Goal: Register for event/course

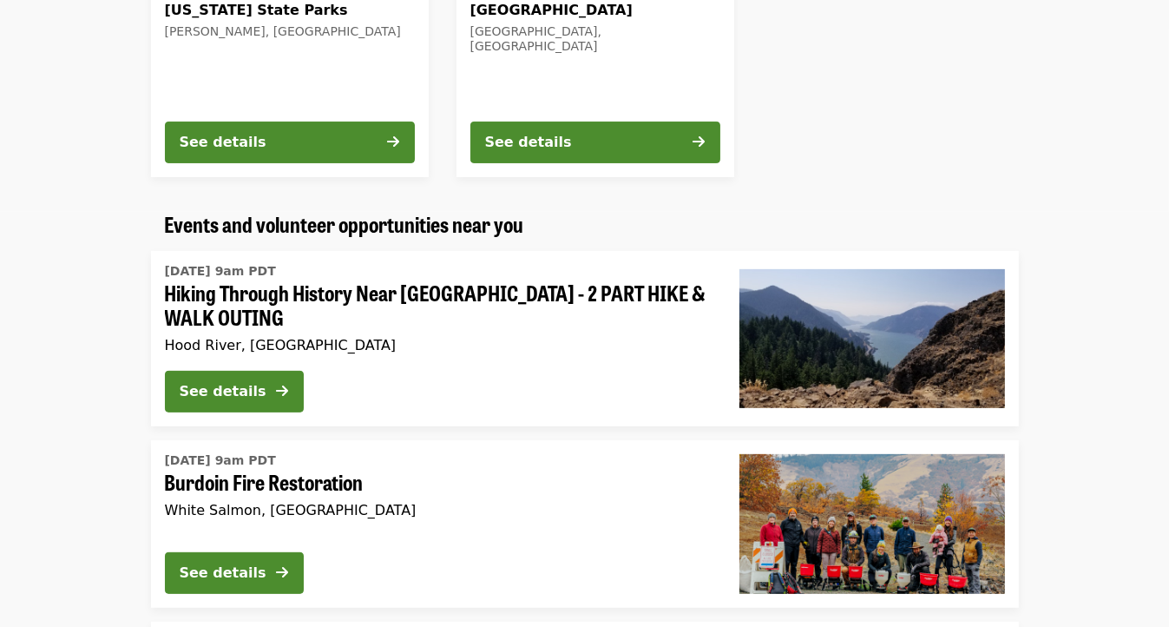
scroll to position [445, 0]
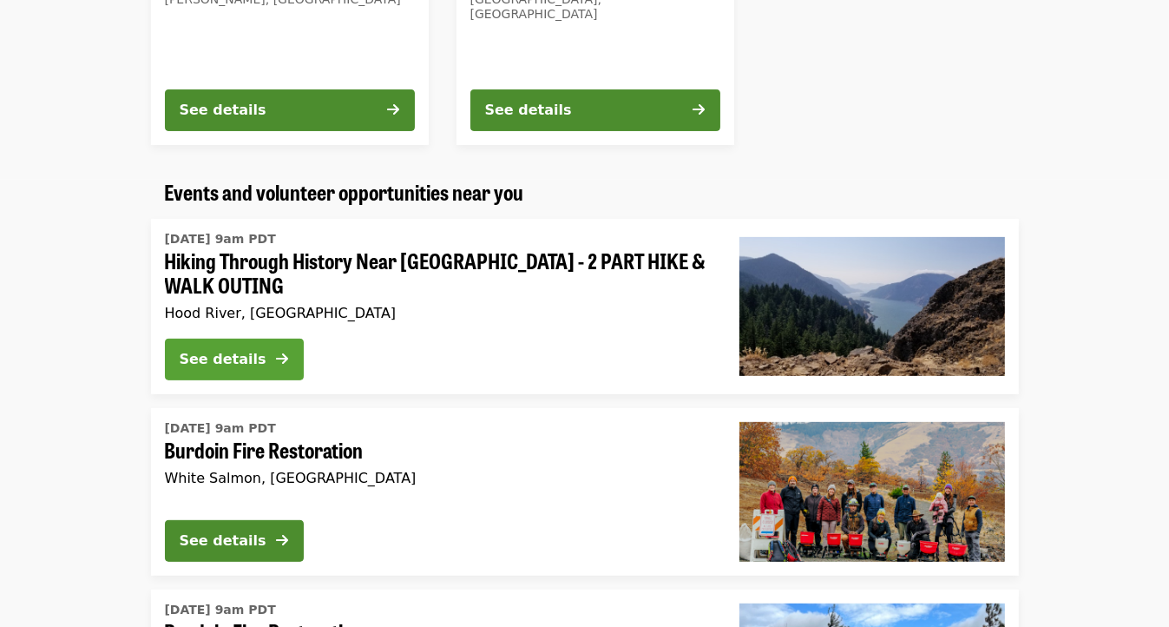
click at [283, 356] on icon "arrow-right icon" at bounding box center [283, 359] width 12 height 16
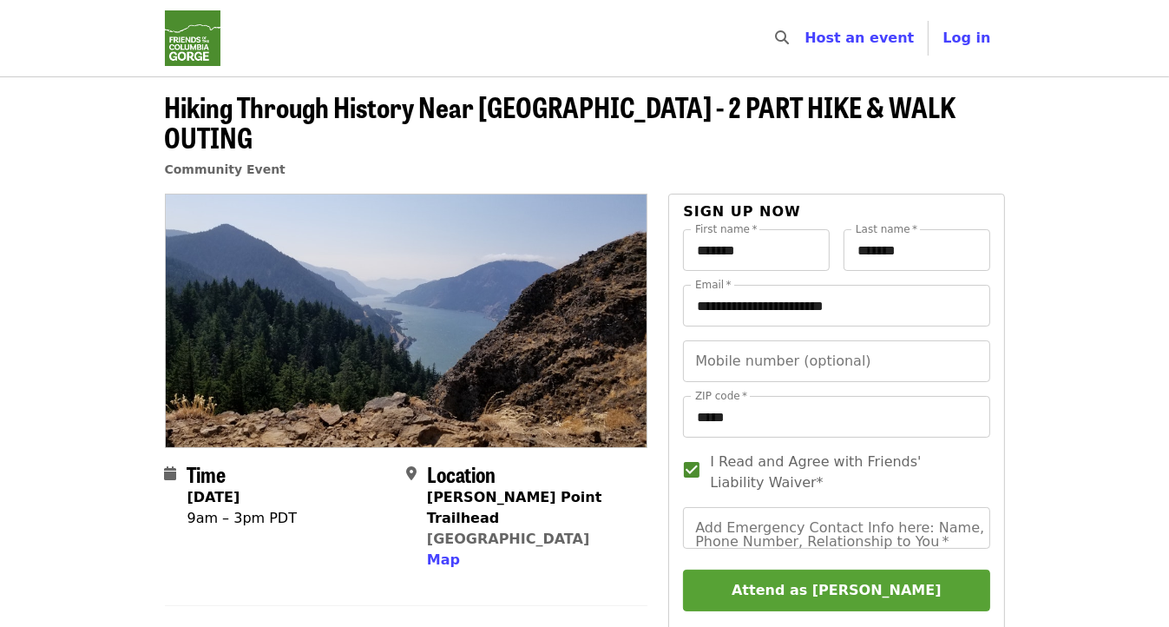
click at [765, 569] on button "Attend as [PERSON_NAME]" at bounding box center [836, 590] width 306 height 42
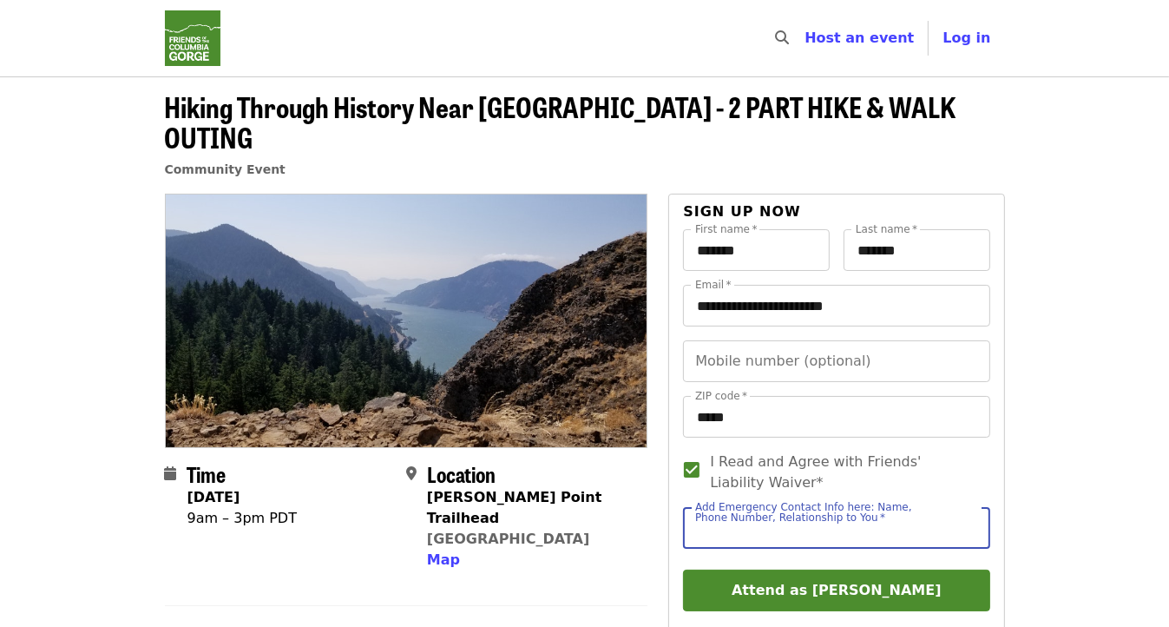
click at [722, 507] on input "Add Emergency Contact Info here: Name, Phone Number, Relationship to You   *" at bounding box center [836, 528] width 306 height 42
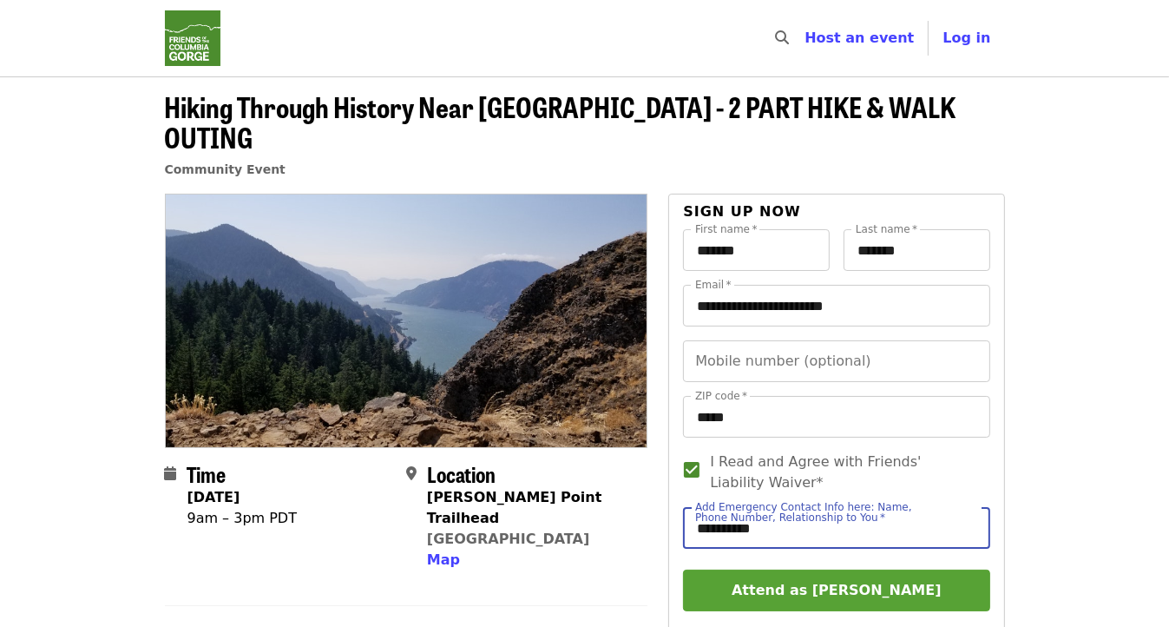
type input "**********"
click at [761, 569] on button "Attend as [PERSON_NAME]" at bounding box center [836, 590] width 306 height 42
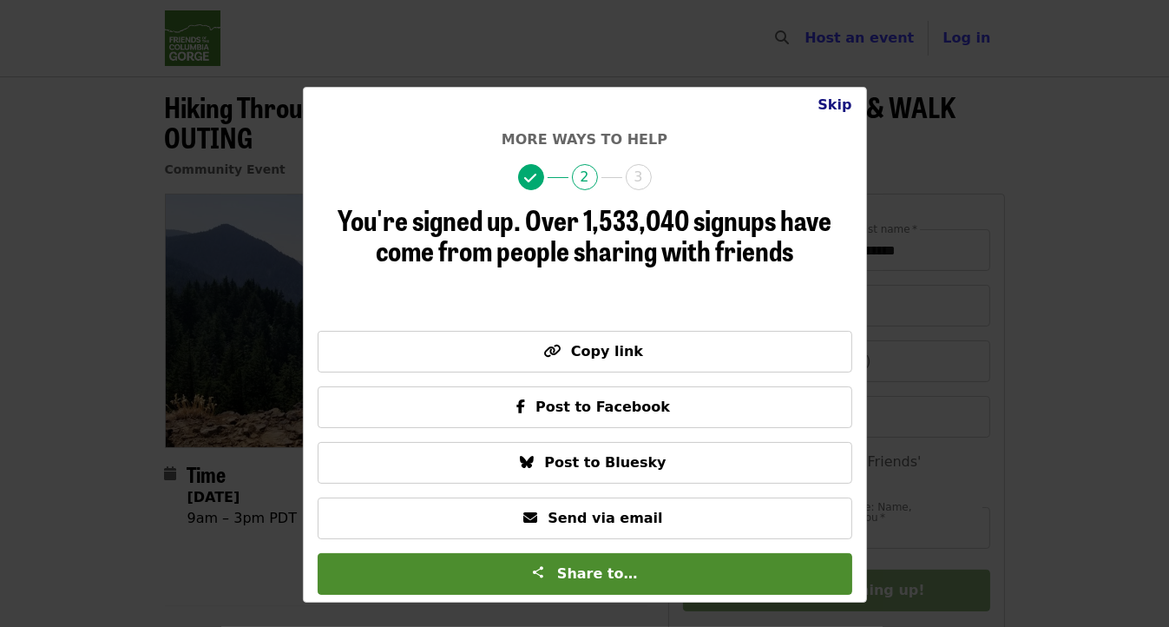
click at [838, 103] on button "Skip" at bounding box center [835, 105] width 62 height 35
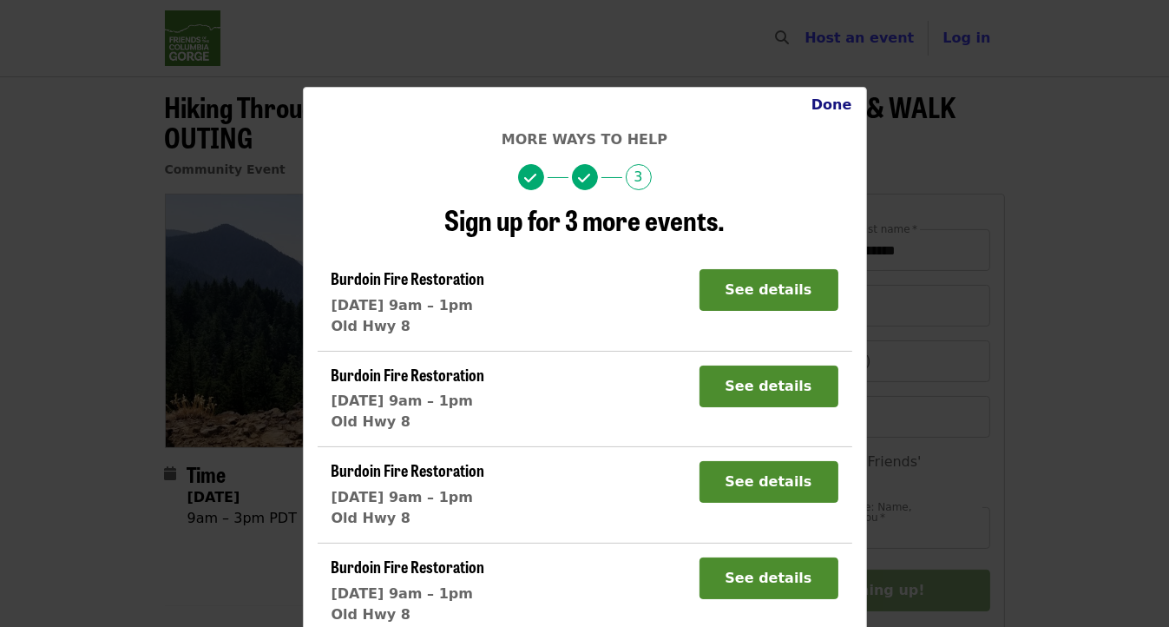
click at [838, 103] on button "Done" at bounding box center [832, 105] width 69 height 35
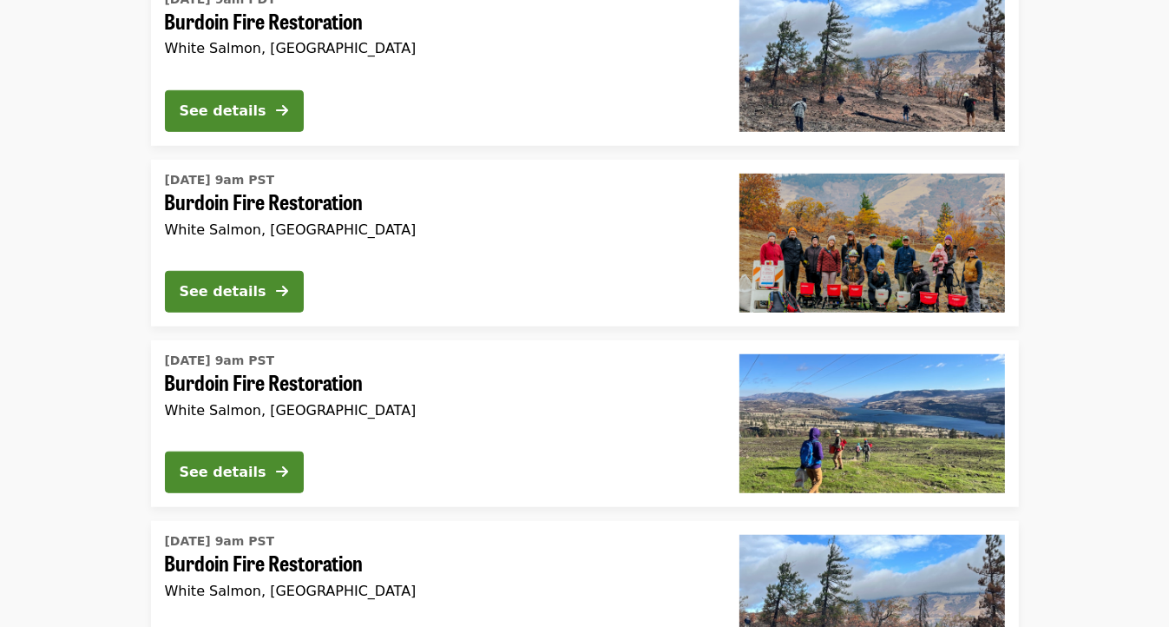
scroll to position [1073, 0]
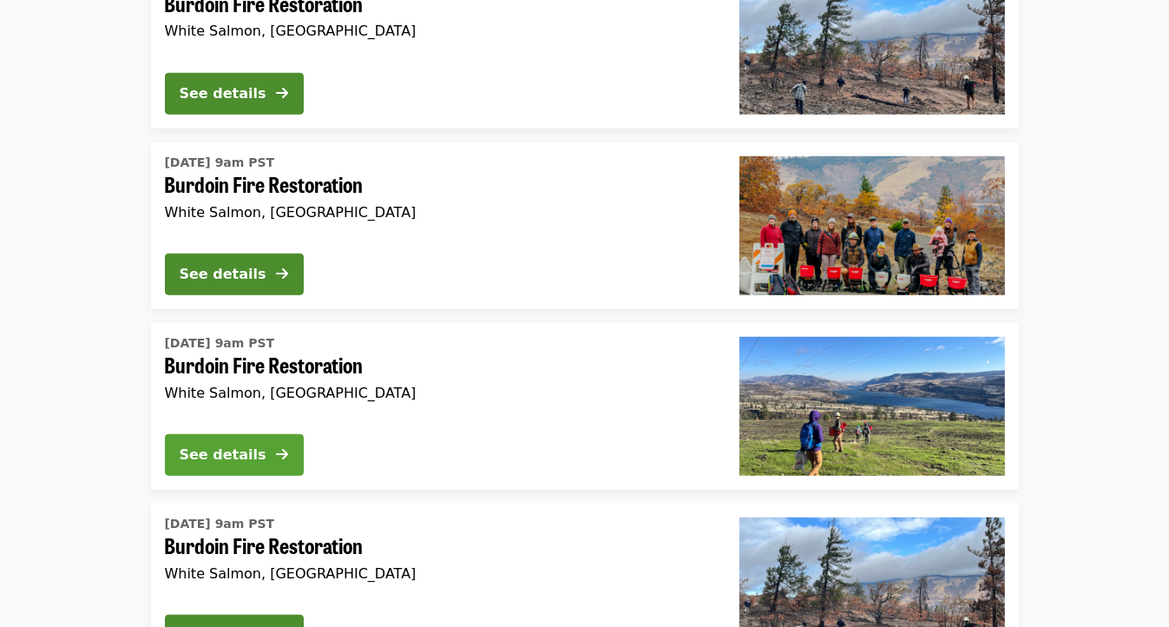
click at [260, 455] on div "See details" at bounding box center [223, 454] width 87 height 21
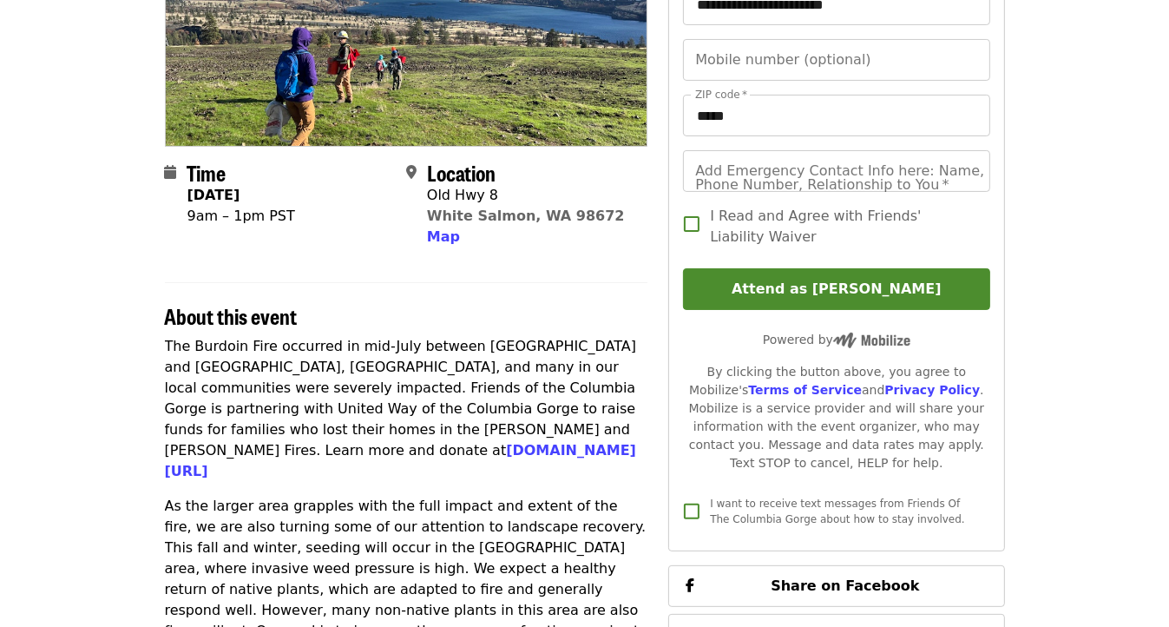
scroll to position [200, 0]
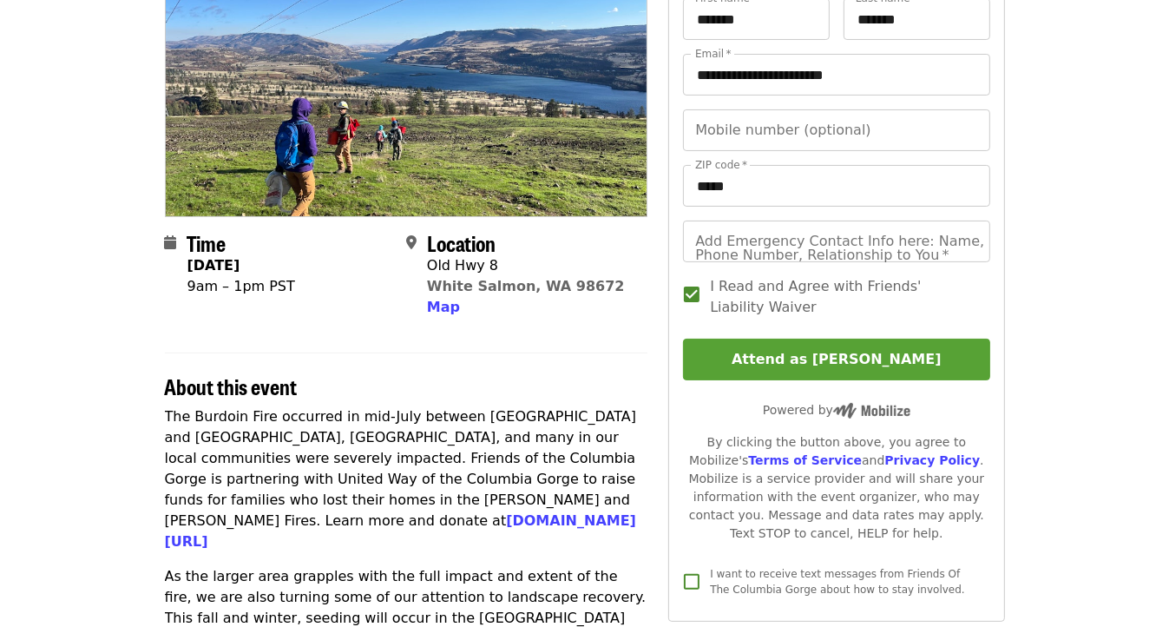
click at [725, 368] on button "Attend as [PERSON_NAME]" at bounding box center [836, 359] width 306 height 42
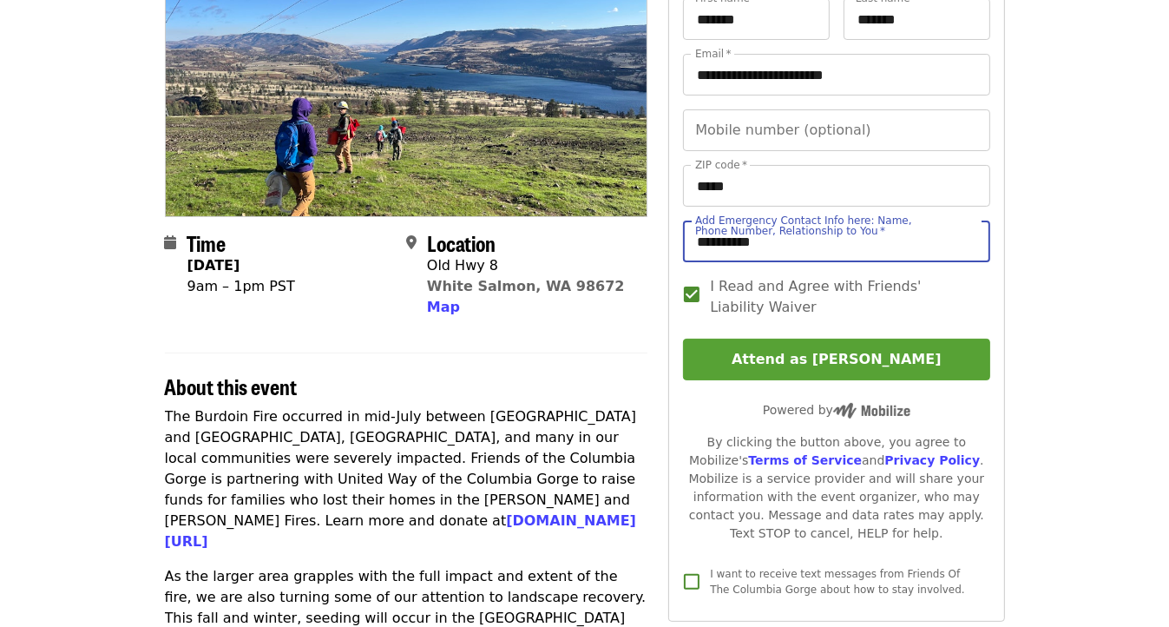
type input "**********"
click at [732, 351] on button "Attend as [PERSON_NAME]" at bounding box center [836, 359] width 306 height 42
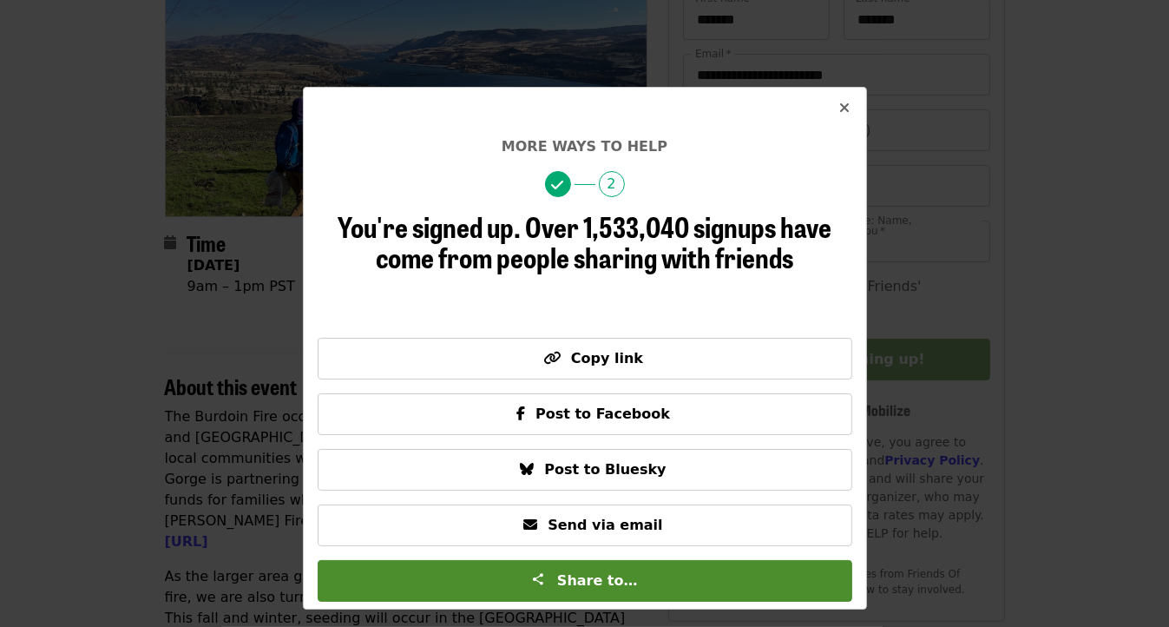
click at [830, 112] on button "Close" at bounding box center [845, 109] width 42 height 42
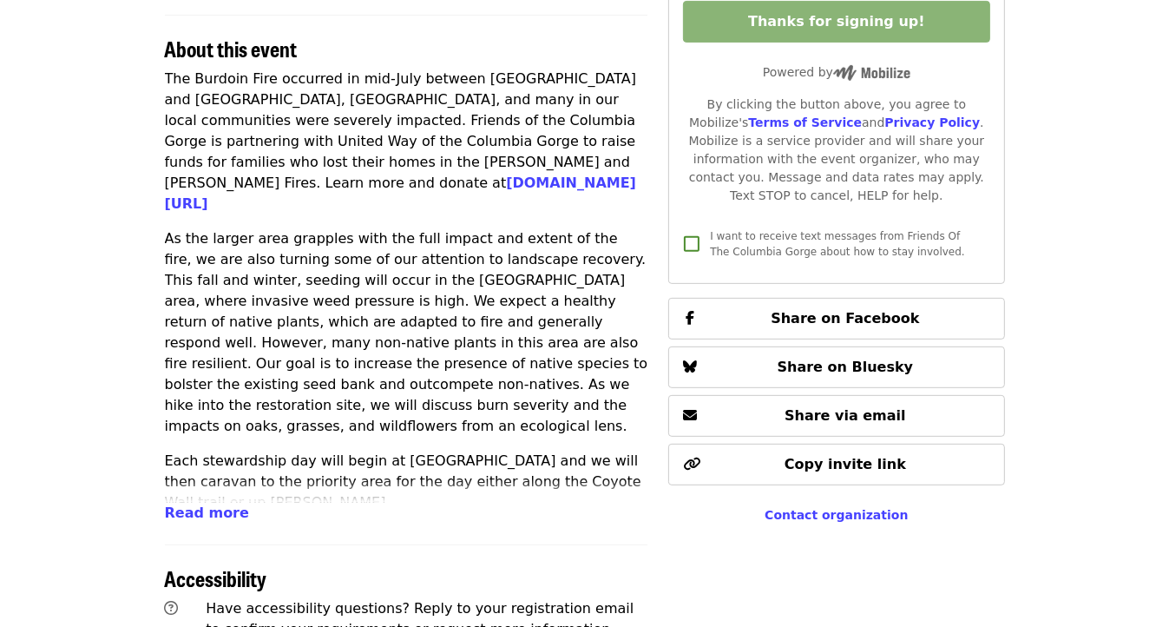
scroll to position [491, 0]
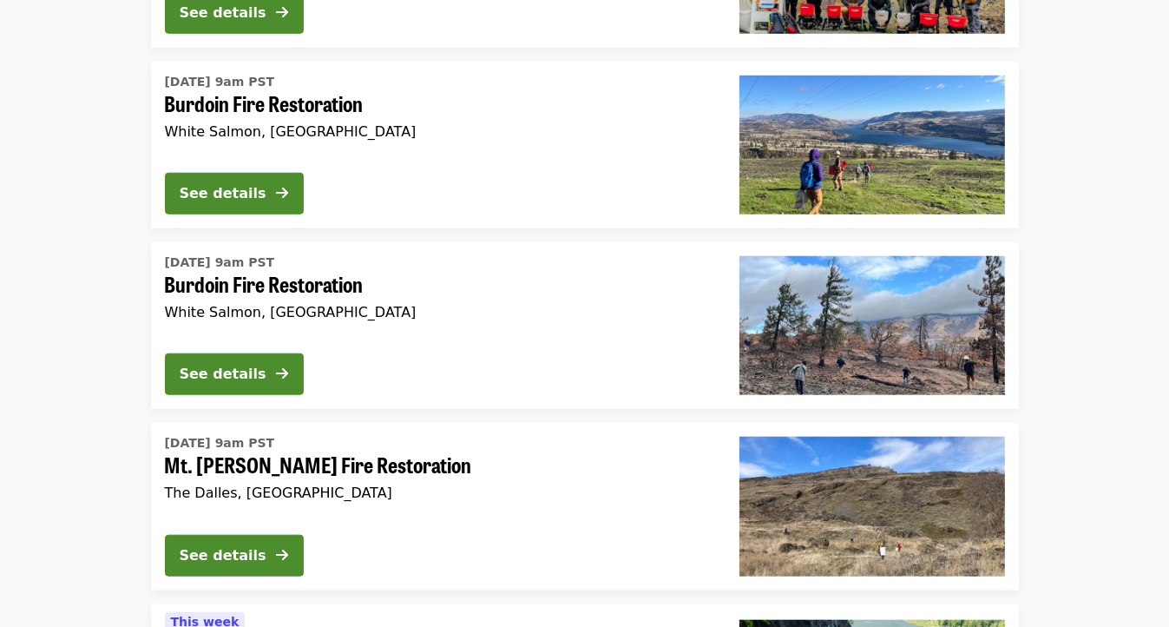
scroll to position [1329, 0]
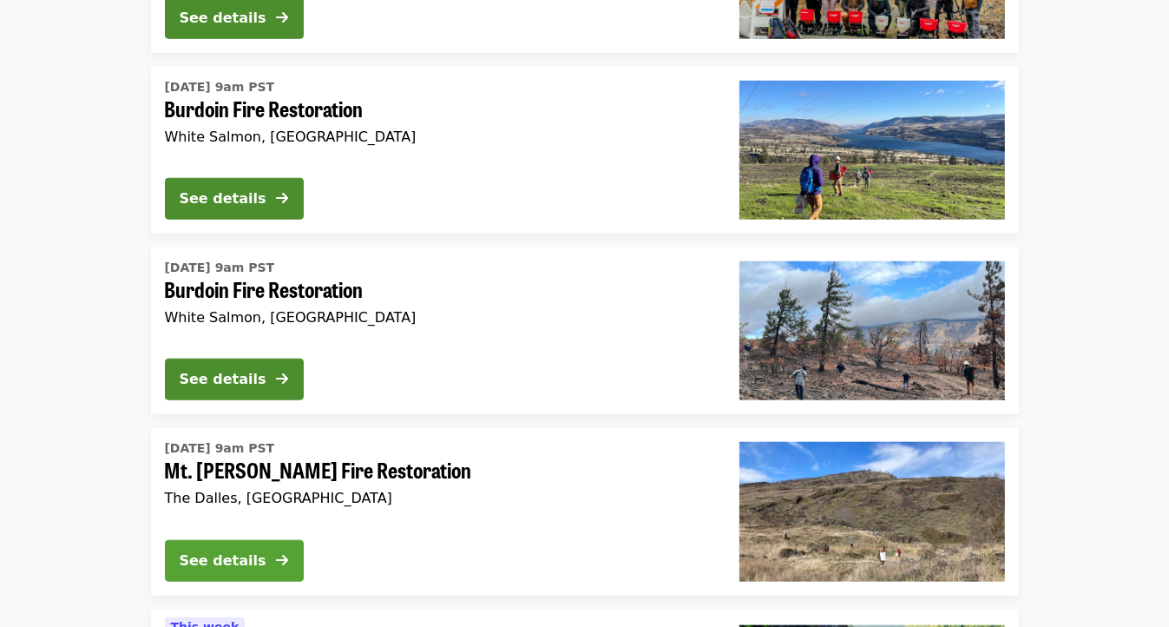
click at [269, 562] on button "See details" at bounding box center [234, 561] width 139 height 42
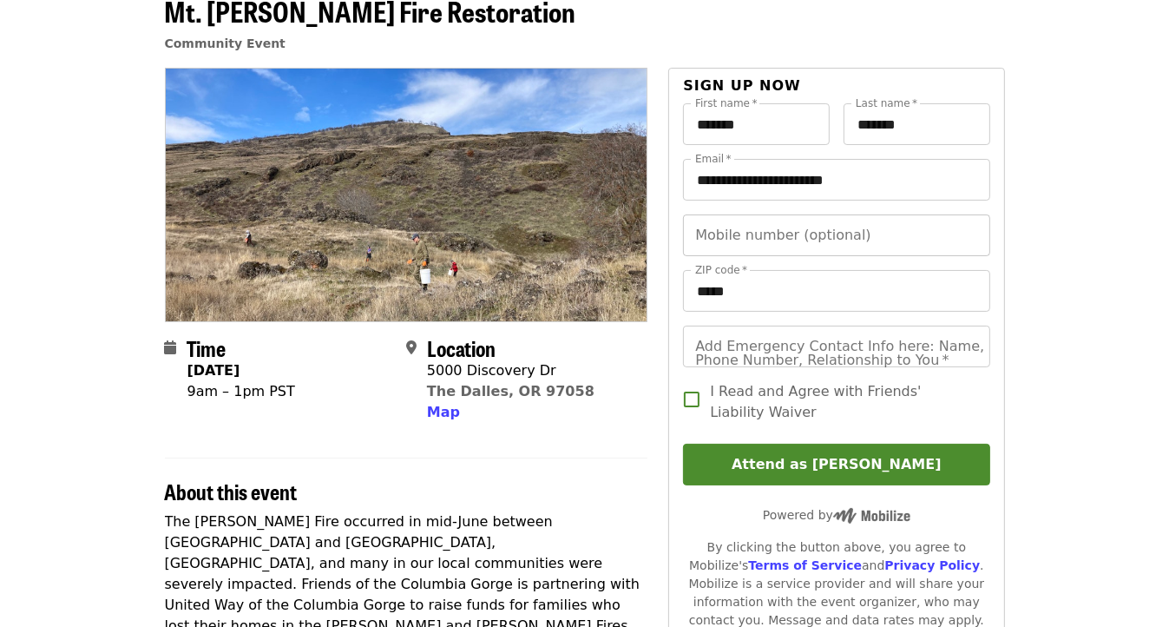
scroll to position [96, 0]
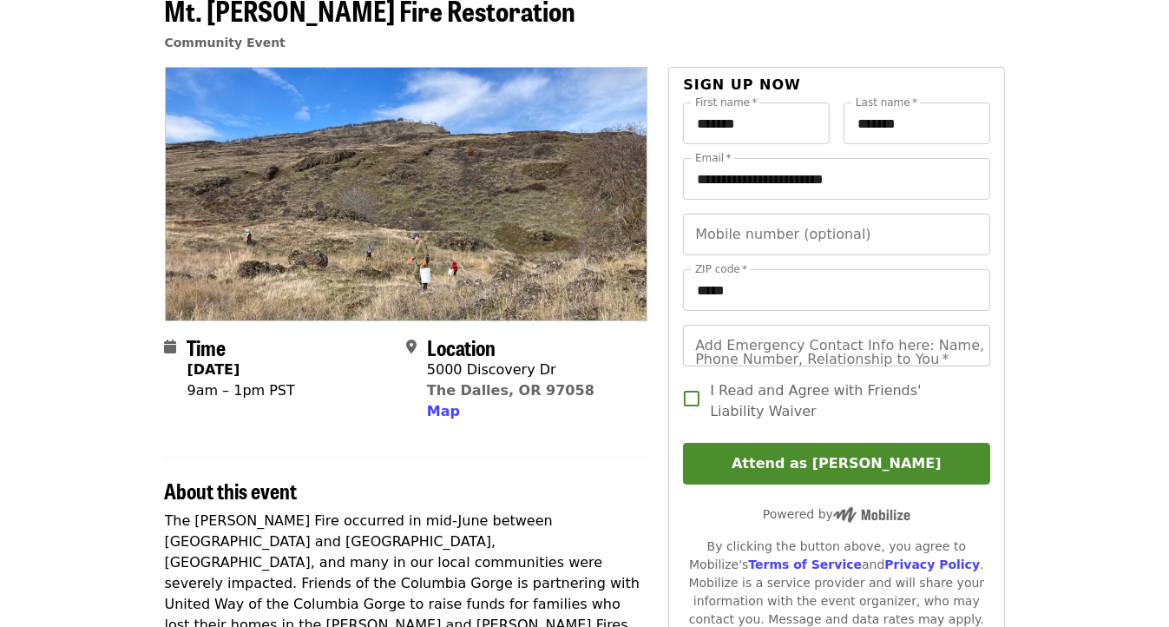
click at [722, 359] on input "Add Emergency Contact Info here: Name, Phone Number, Relationship to You   *" at bounding box center [836, 346] width 306 height 42
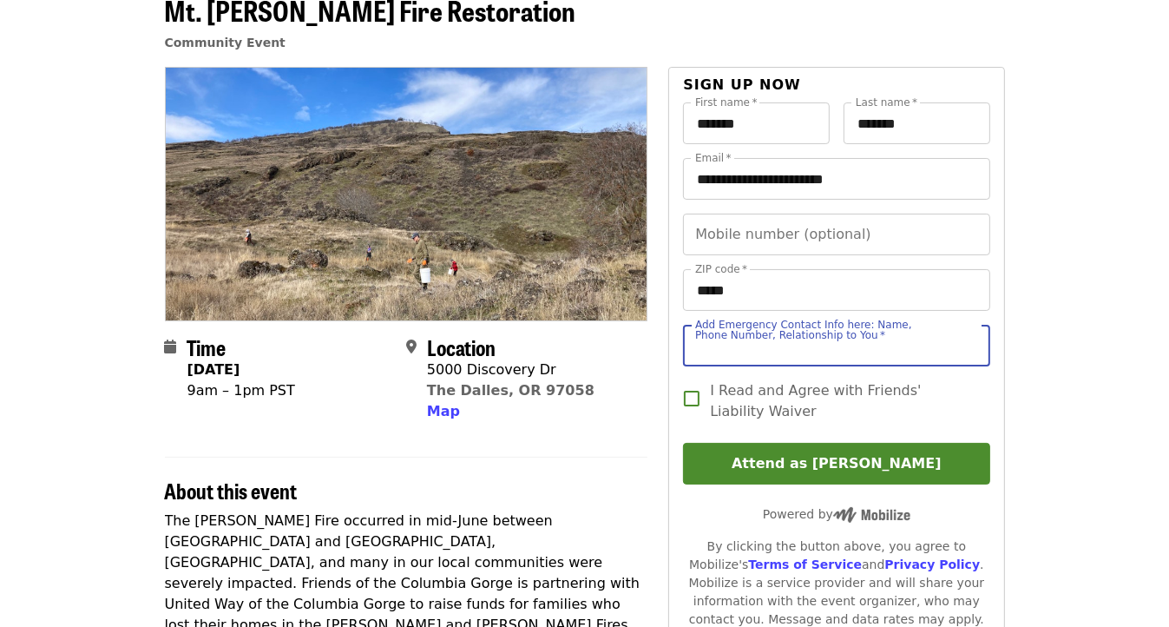
type input "**********"
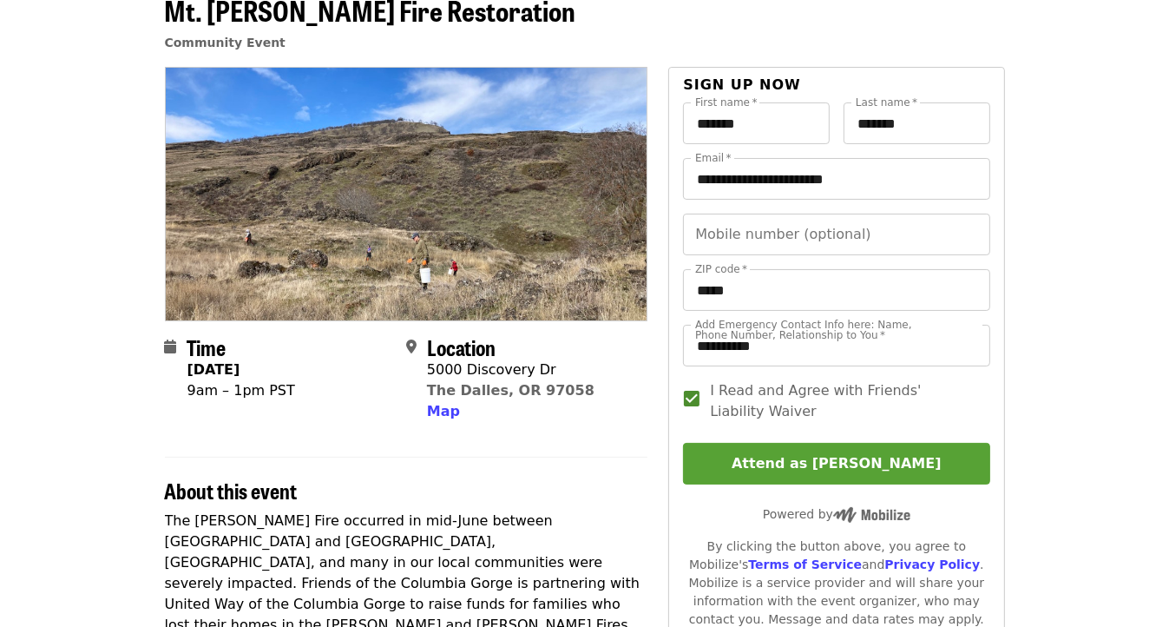
click at [761, 456] on button "Attend as [PERSON_NAME]" at bounding box center [836, 464] width 306 height 42
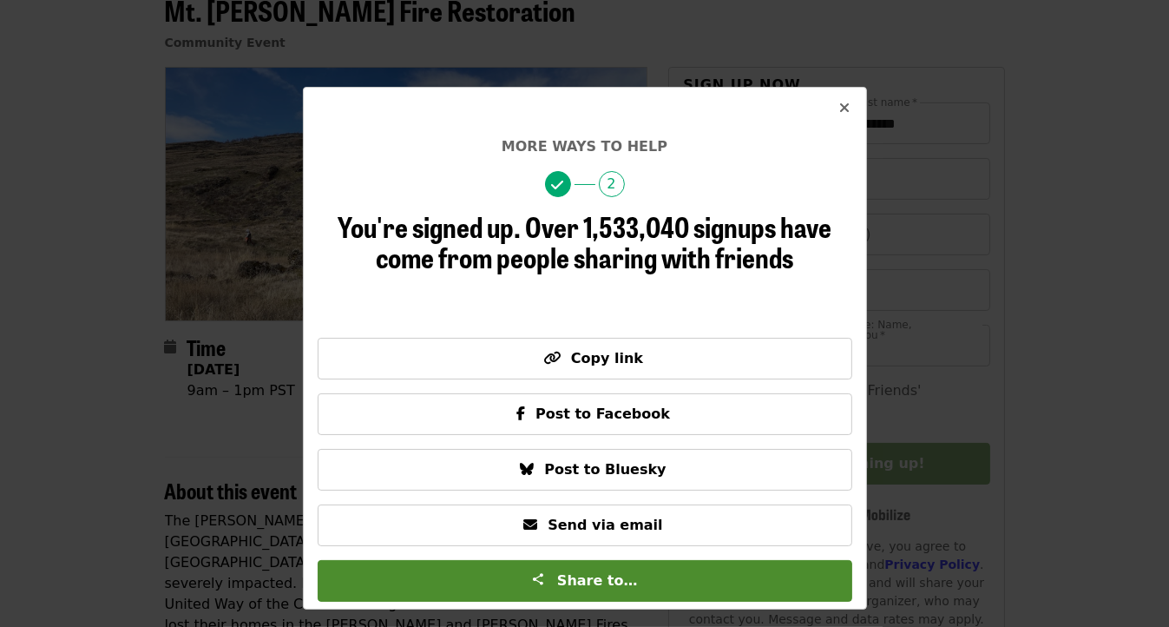
click at [843, 108] on icon "times icon" at bounding box center [845, 108] width 10 height 16
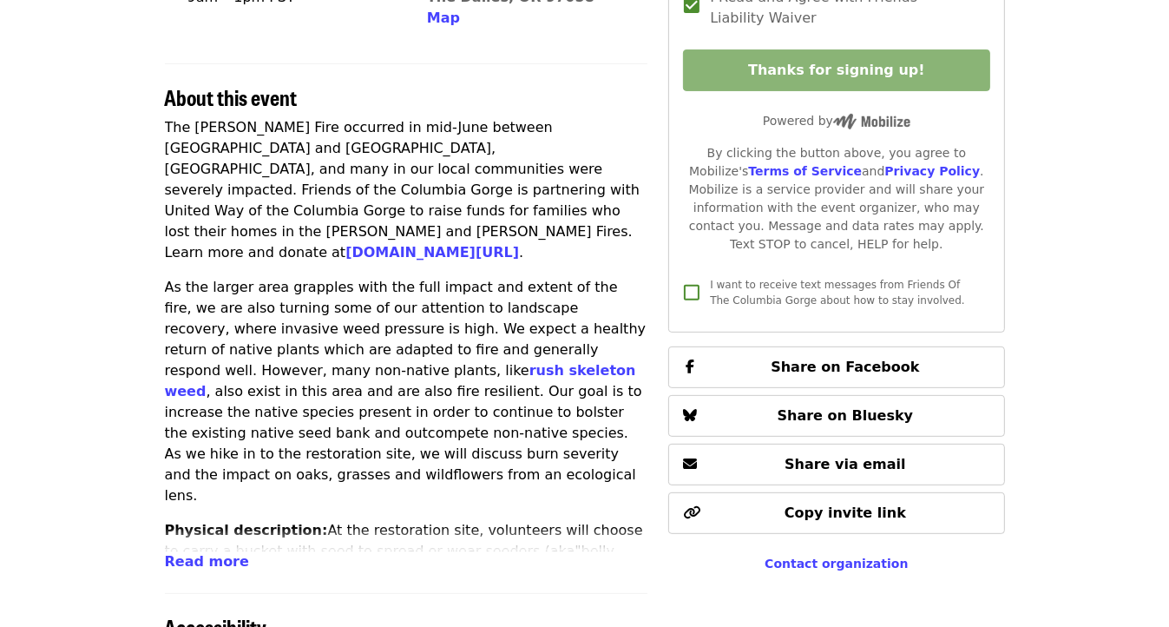
scroll to position [0, 0]
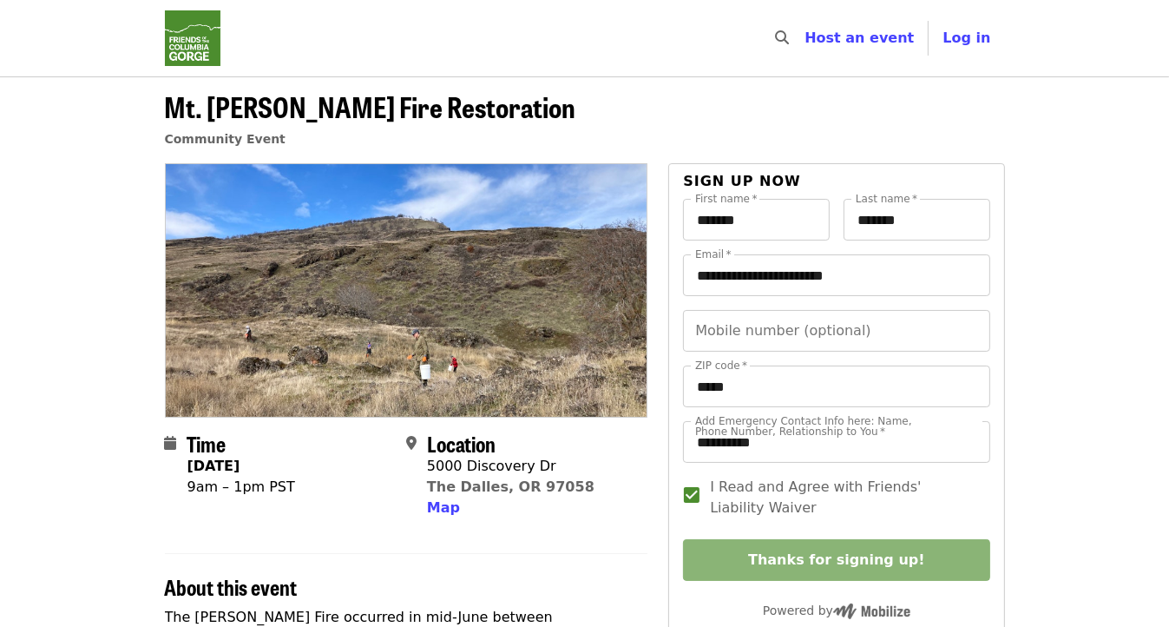
click at [177, 32] on img "Main navigation" at bounding box center [193, 38] width 56 height 56
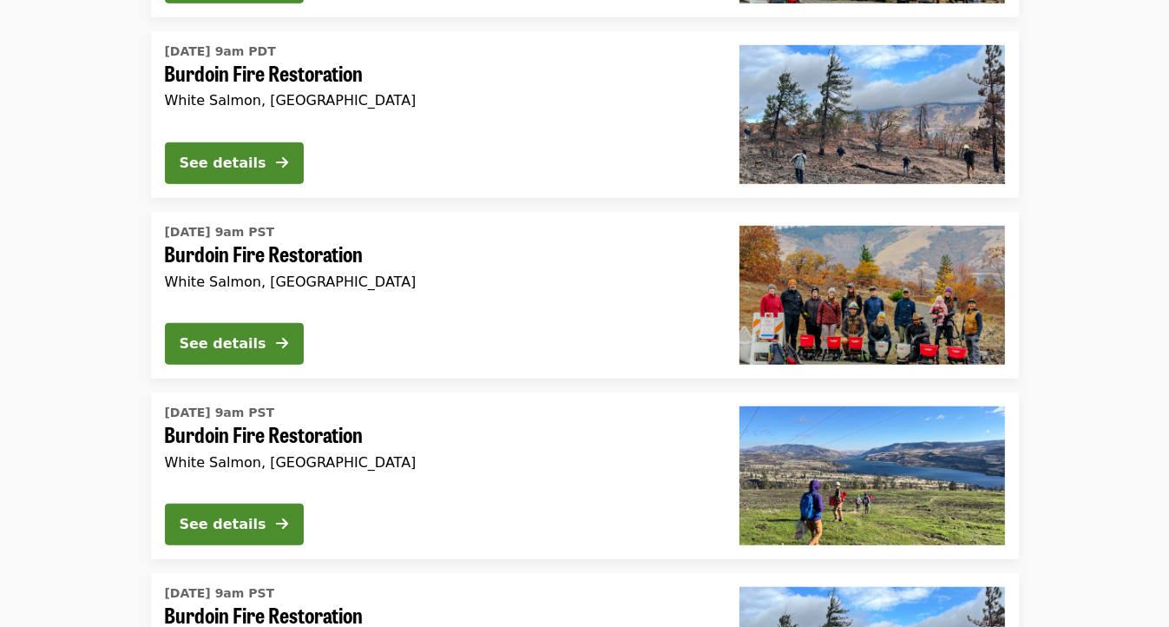
scroll to position [1002, 0]
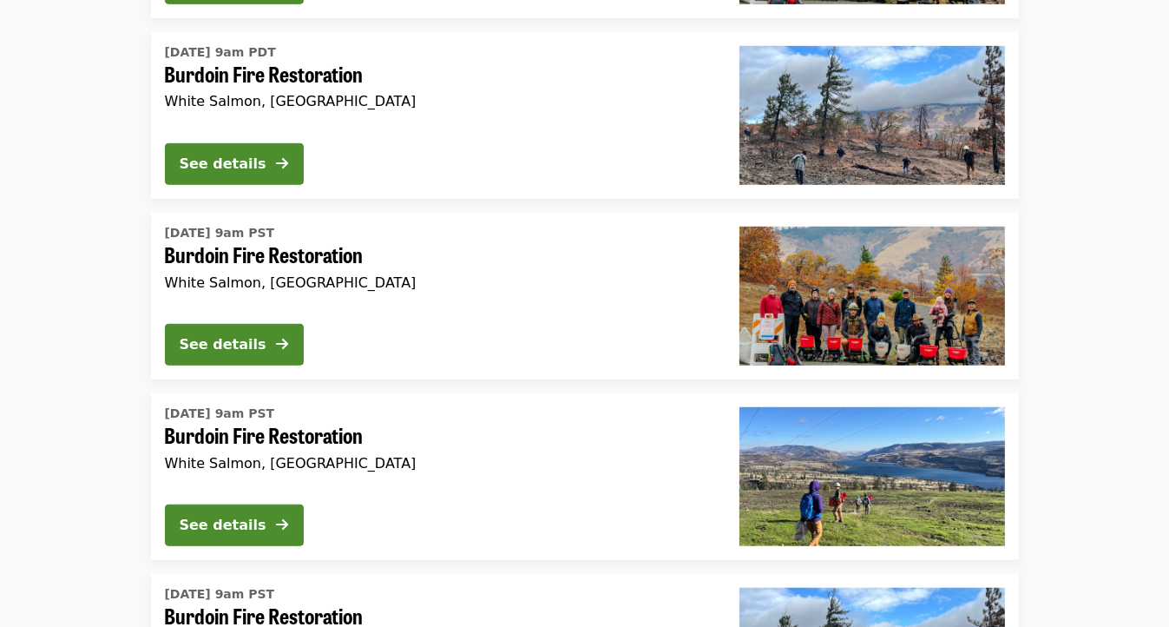
click at [1066, 410] on li "[DATE] 9am PST Burdoin Fire Restoration White Salmon, [GEOGRAPHIC_DATA] See det…" at bounding box center [584, 476] width 1169 height 167
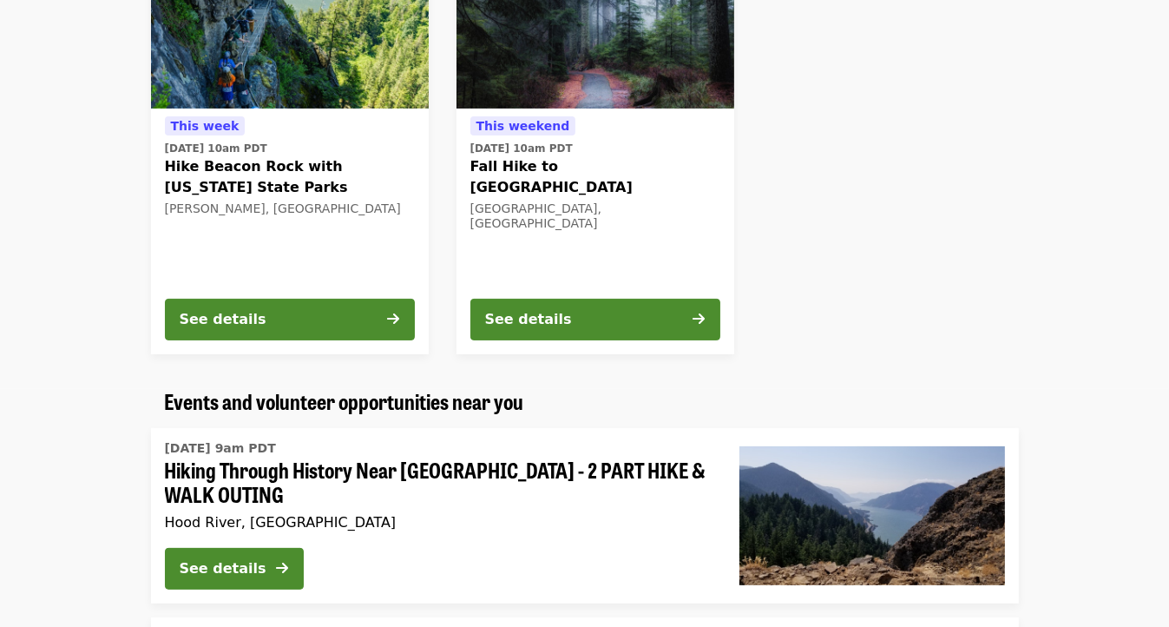
scroll to position [0, 0]
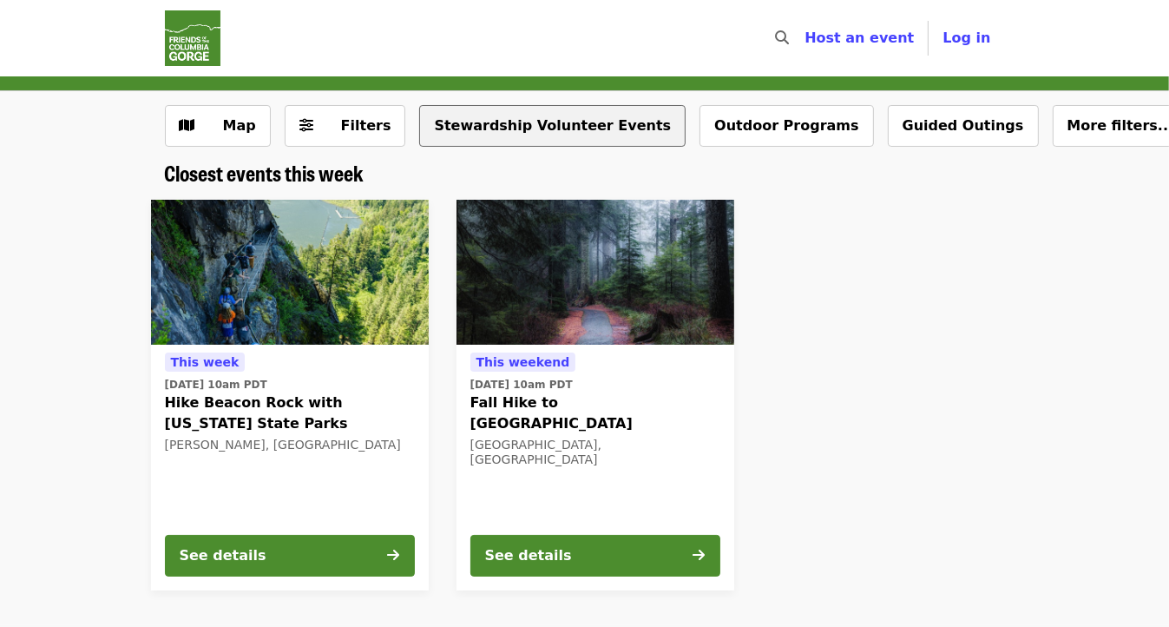
click at [542, 124] on button "Stewardship Volunteer Events" at bounding box center [552, 126] width 266 height 42
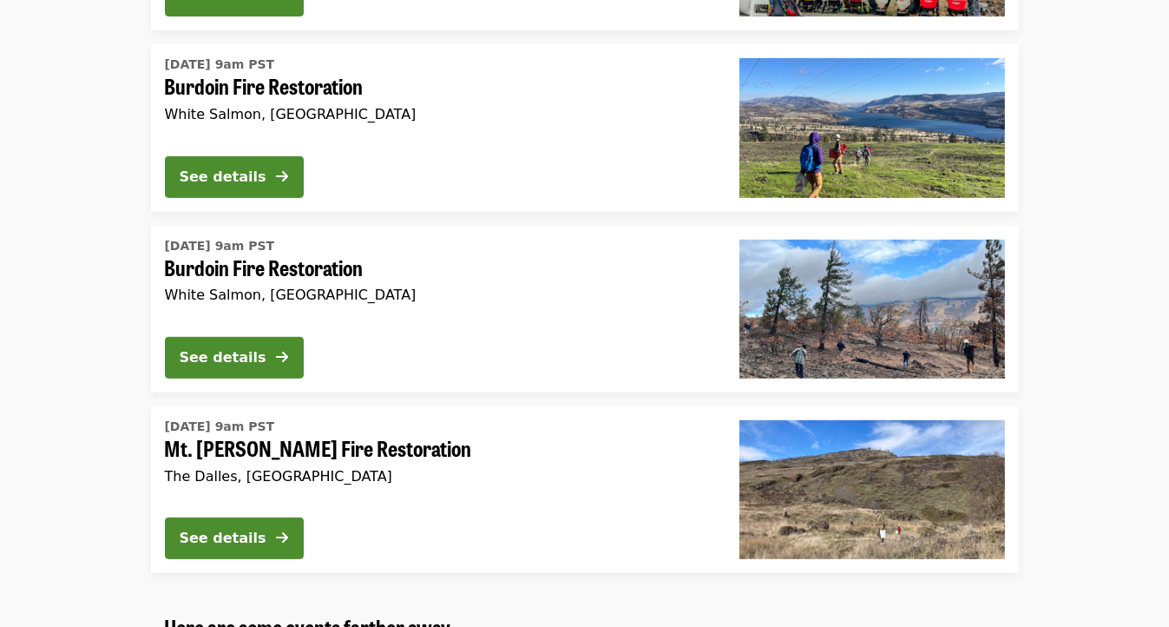
scroll to position [698, 0]
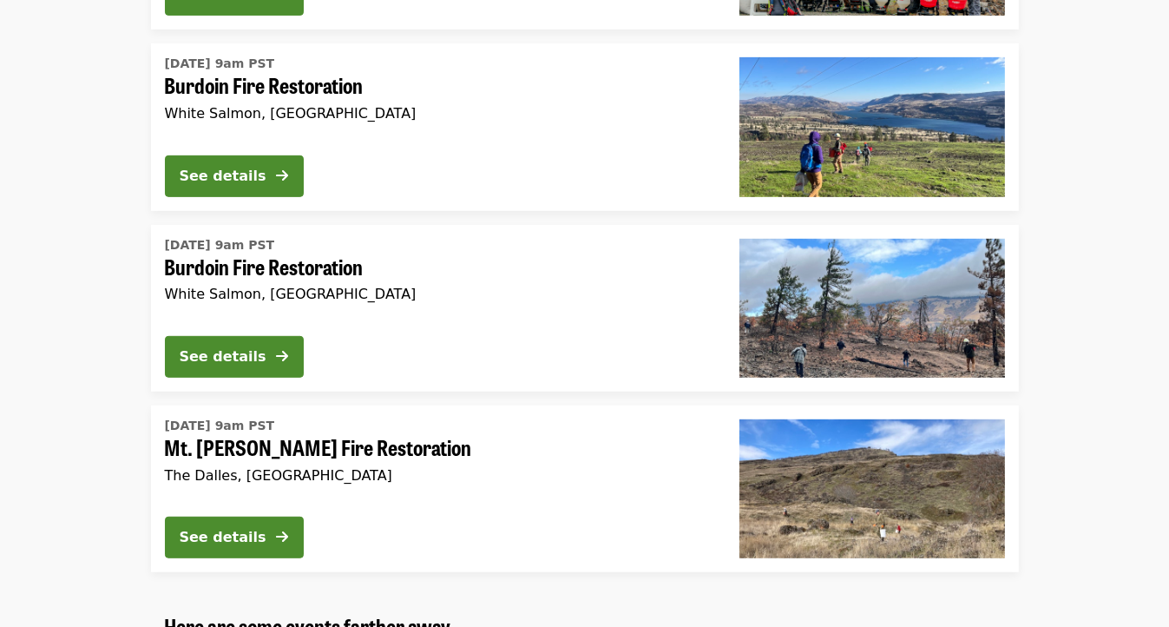
click at [293, 91] on span "Burdoin Fire Restoration" at bounding box center [438, 85] width 547 height 25
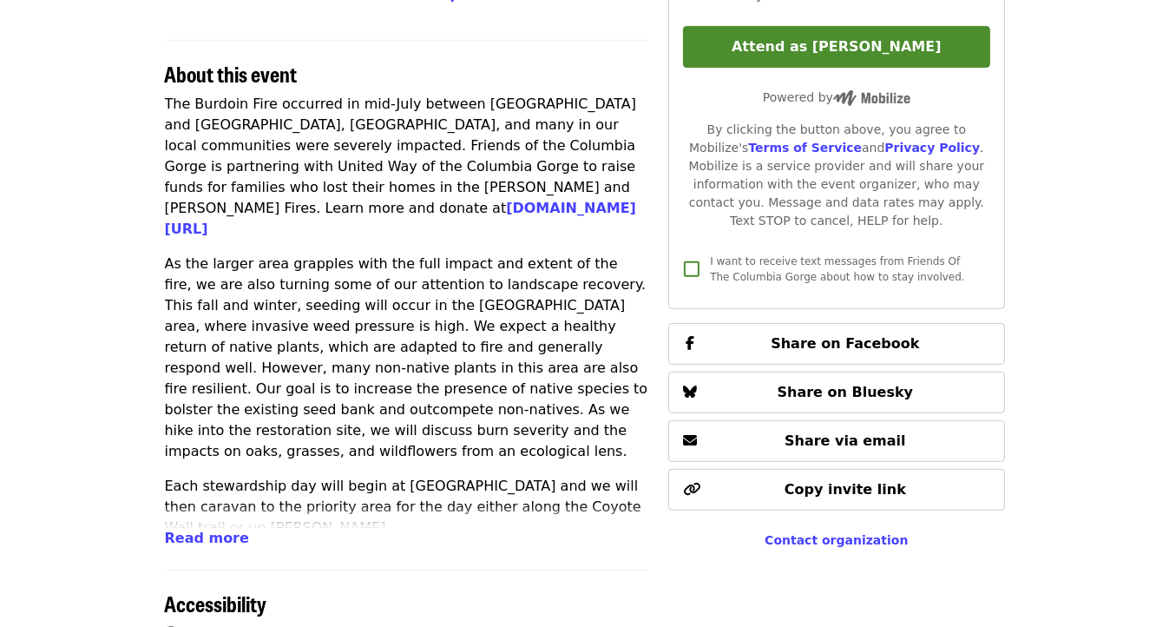
scroll to position [639, 0]
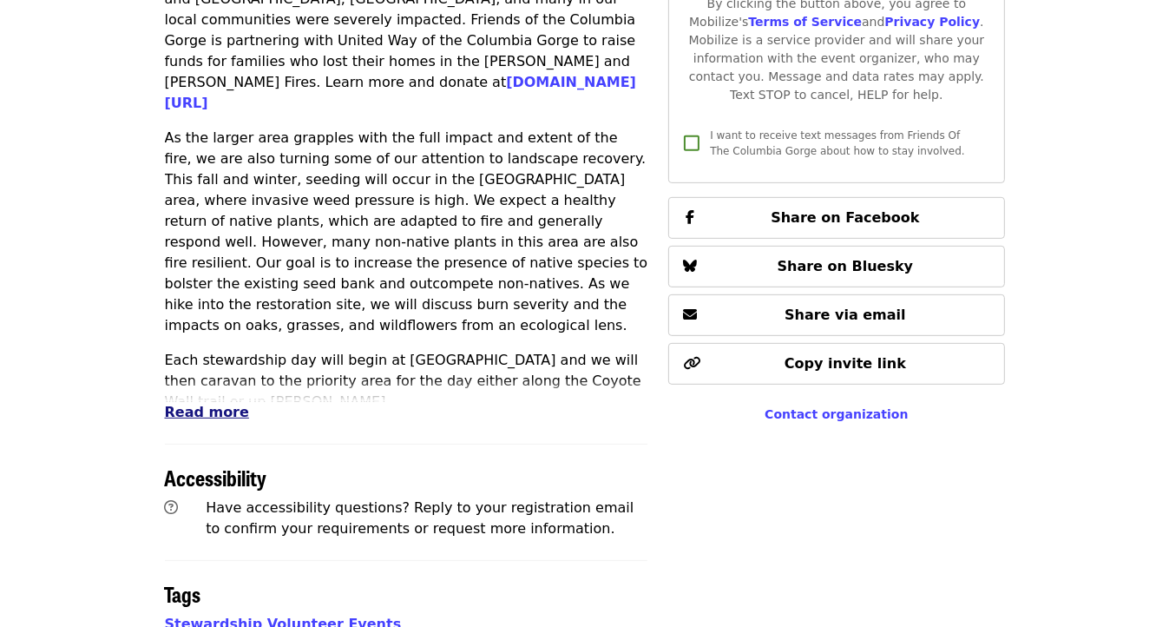
click at [219, 408] on span "Read more" at bounding box center [207, 412] width 84 height 16
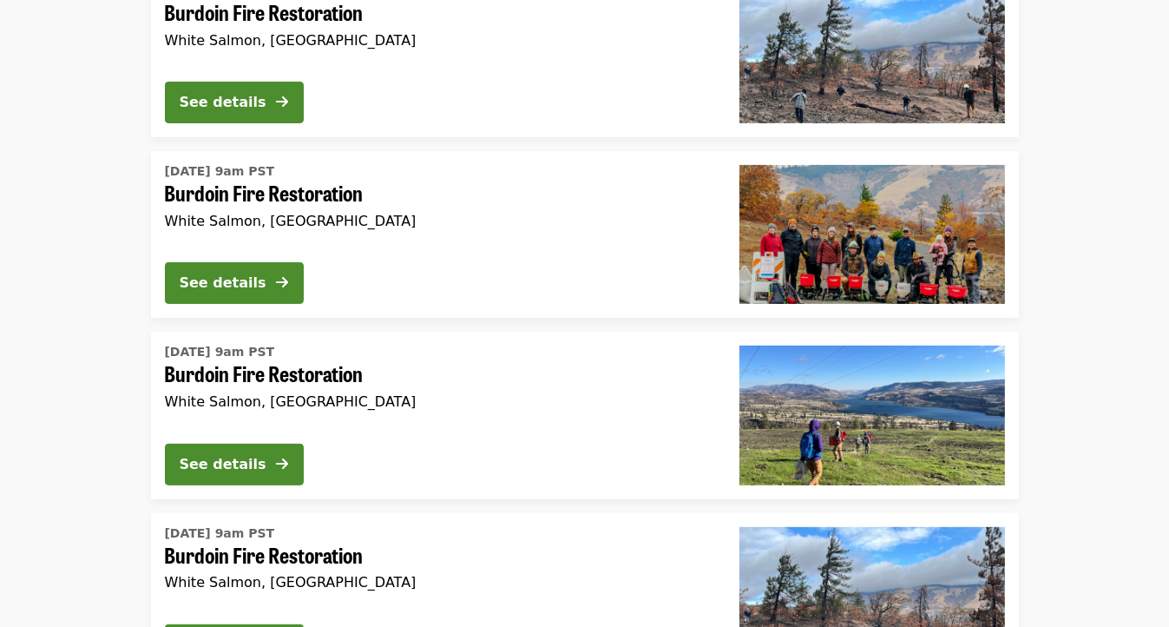
scroll to position [288, 0]
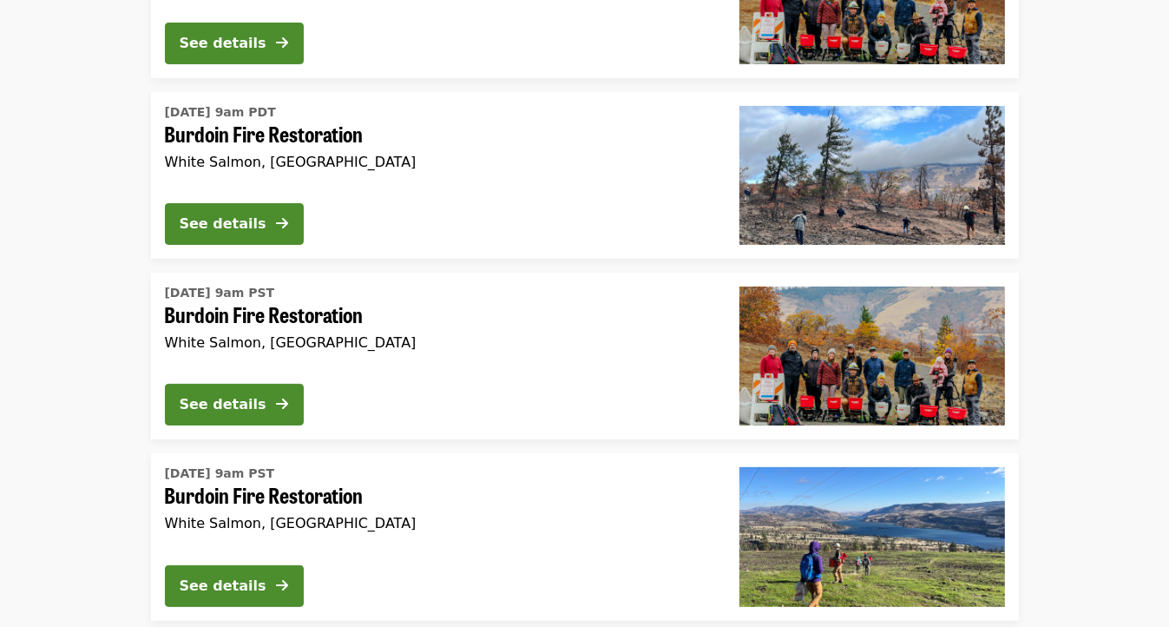
click at [465, 376] on div "[DATE] 9am PST Burdoin Fire Restoration White Salmon, [GEOGRAPHIC_DATA] See det…" at bounding box center [438, 356] width 575 height 167
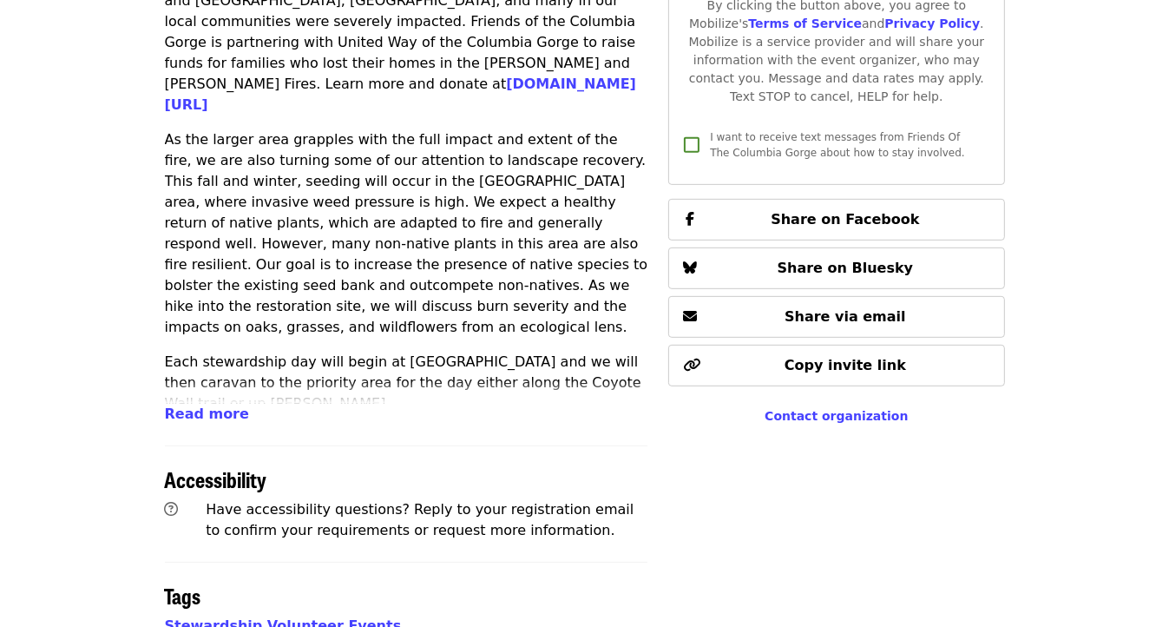
scroll to position [671, 0]
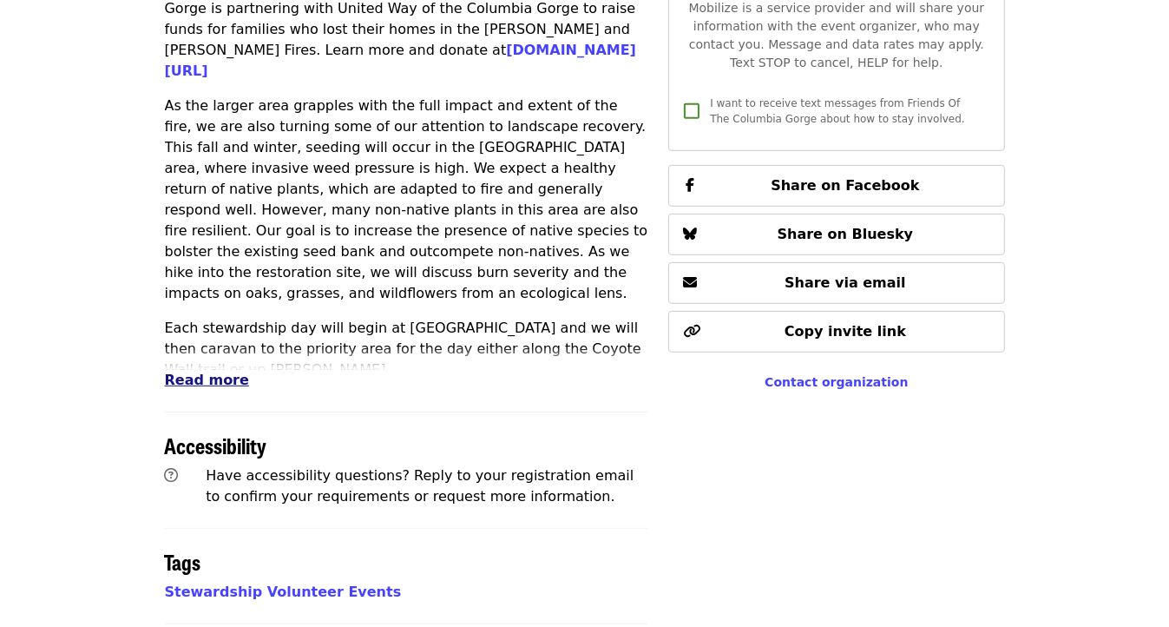
click at [187, 376] on span "Read more" at bounding box center [207, 379] width 84 height 16
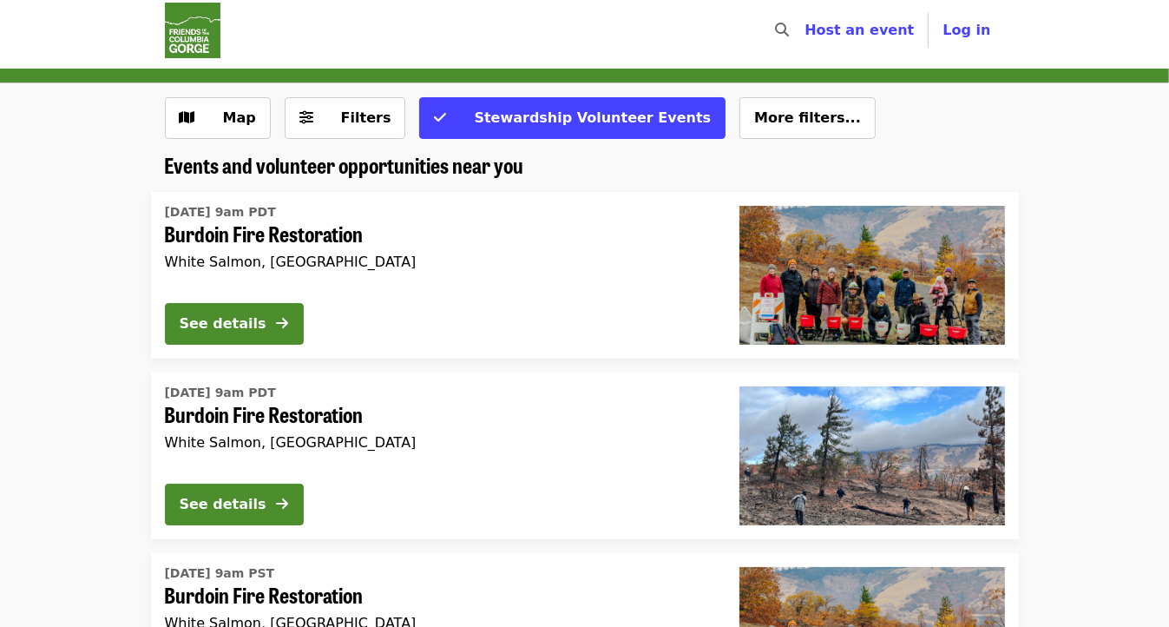
scroll to position [3, 0]
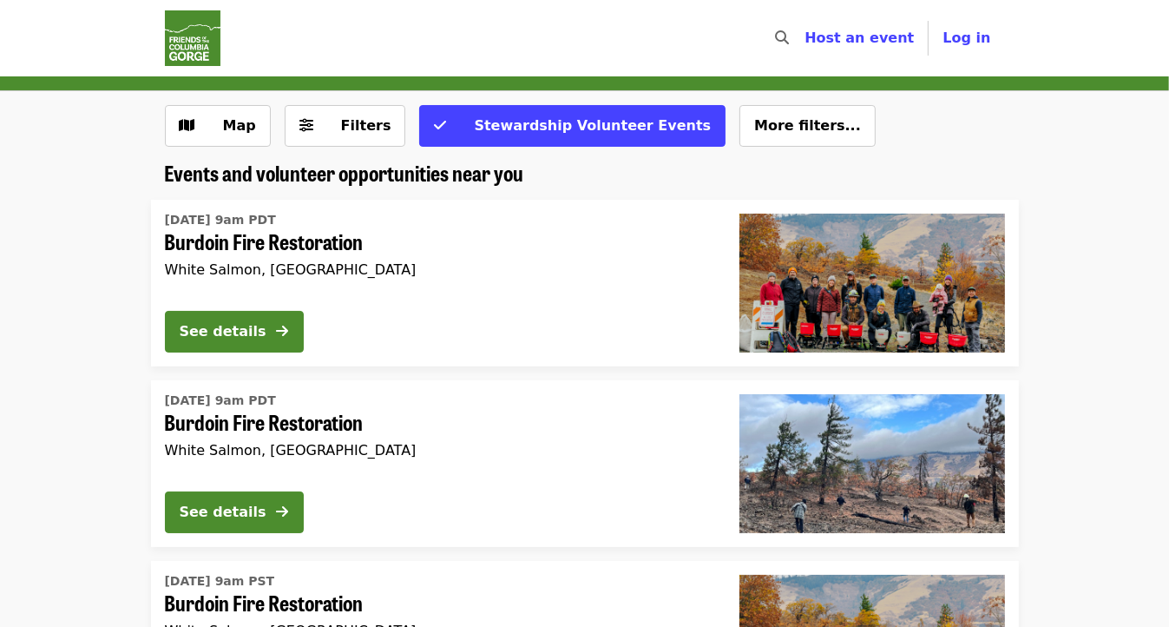
click at [452, 327] on div "See details" at bounding box center [438, 335] width 547 height 49
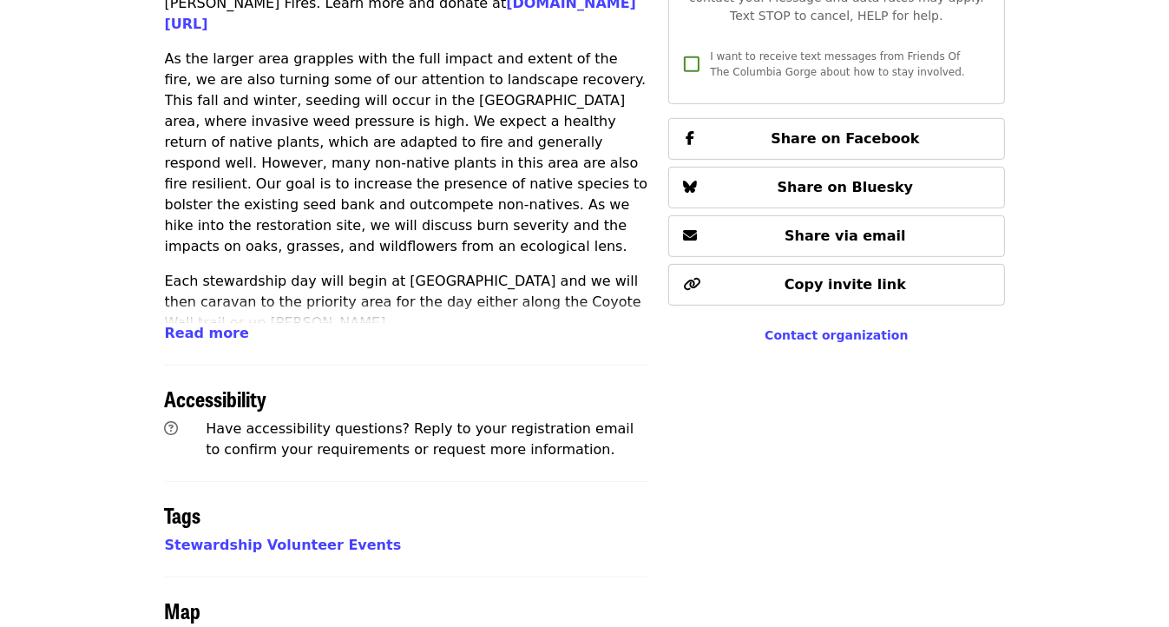
scroll to position [719, 0]
click at [197, 338] on span "Read more" at bounding box center [207, 332] width 84 height 16
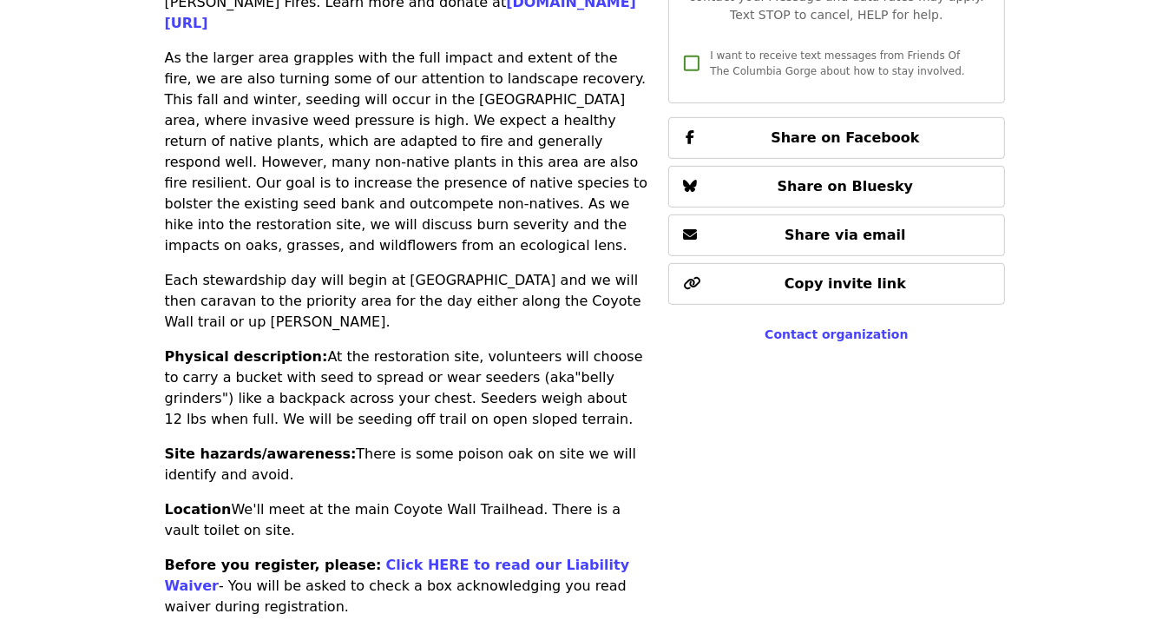
scroll to position [866, 0]
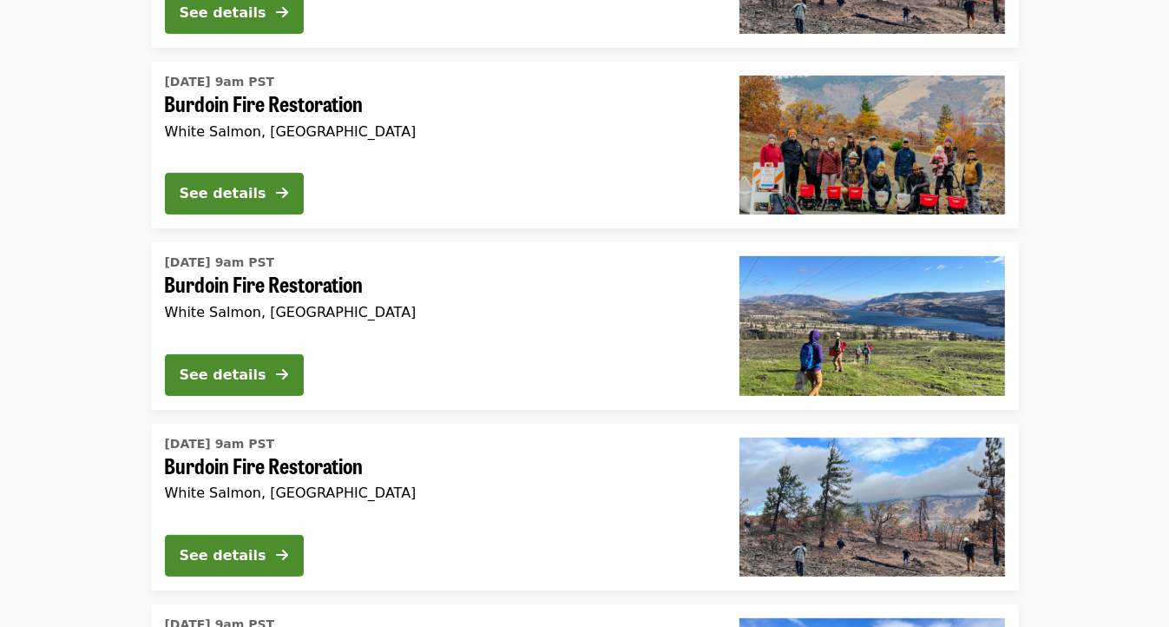
scroll to position [778, 0]
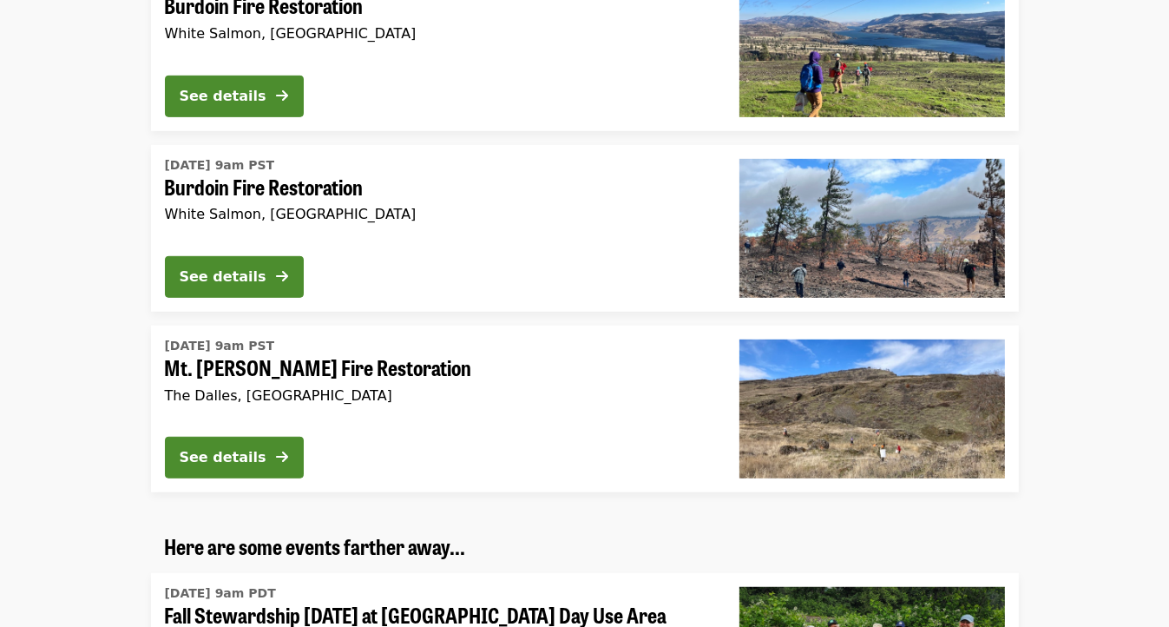
click at [391, 195] on div "[DATE] 9am PST Burdoin Fire Restoration White Salmon, [GEOGRAPHIC_DATA]" at bounding box center [438, 197] width 547 height 90
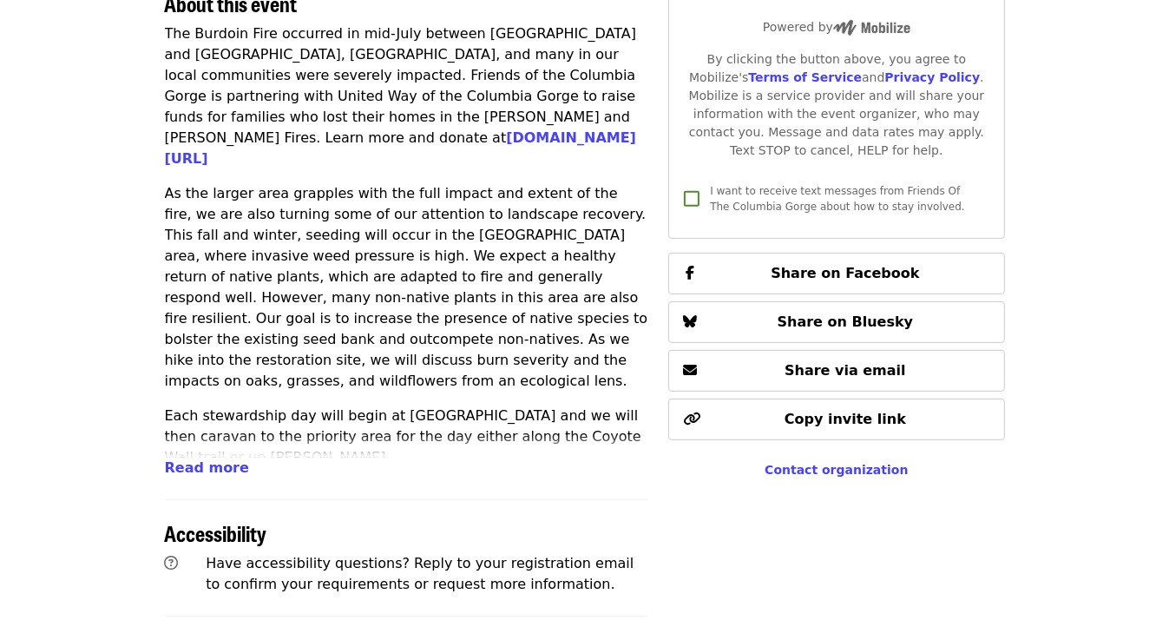
scroll to position [584, 0]
click at [174, 466] on span "Read more" at bounding box center [207, 466] width 84 height 16
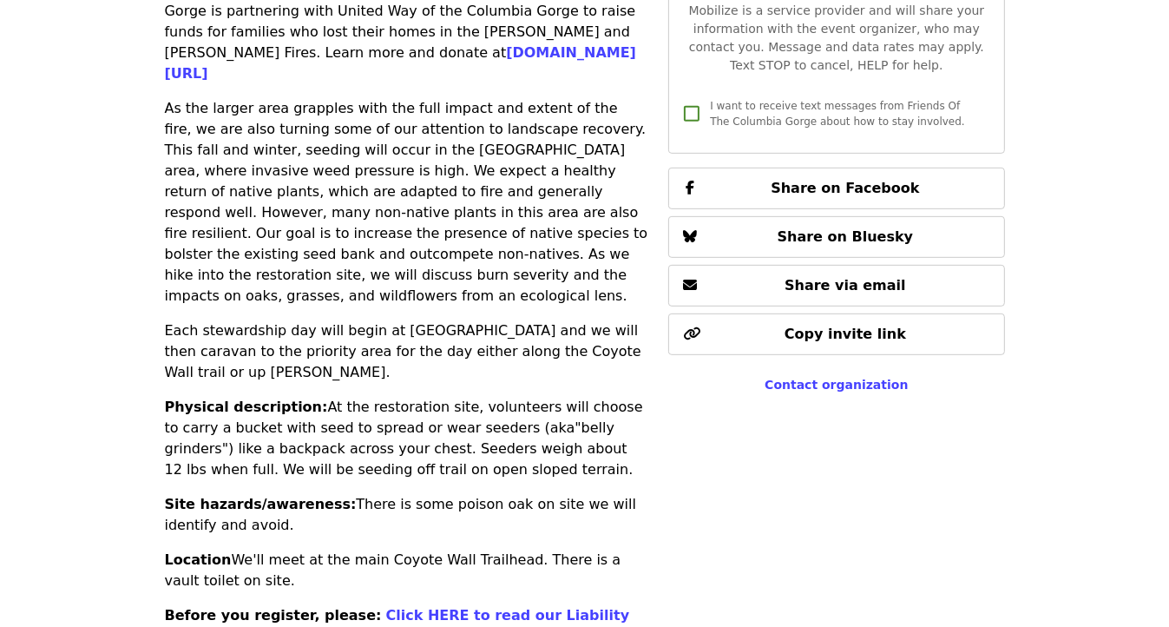
scroll to position [724, 0]
